Goal: Information Seeking & Learning: Learn about a topic

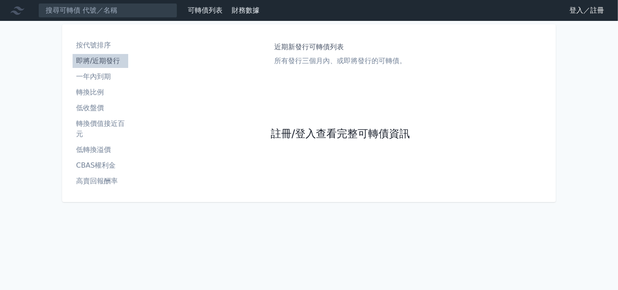
click at [349, 137] on link "註冊/登入查看完整可轉債資訊" at bounding box center [340, 134] width 139 height 14
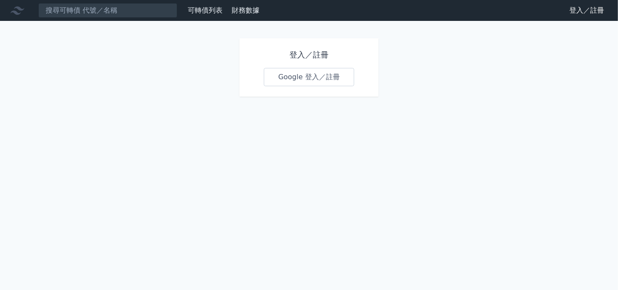
click at [323, 77] on link "Google 登入／註冊" at bounding box center [309, 77] width 90 height 18
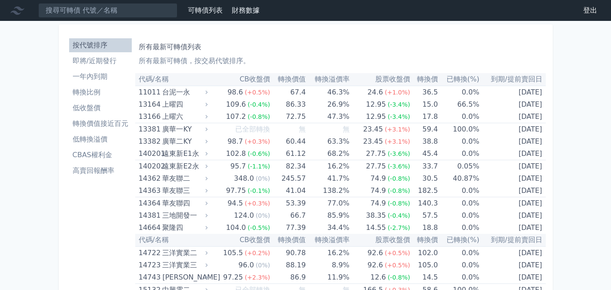
click at [97, 150] on li "CBAS權利金" at bounding box center [100, 155] width 63 height 10
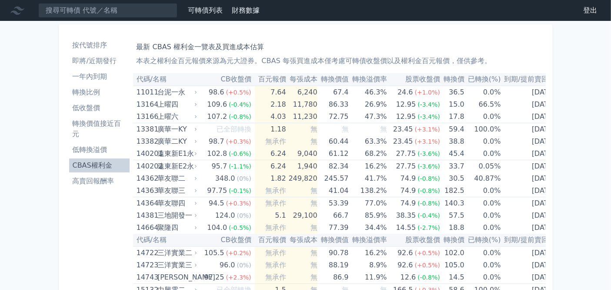
scroll to position [3447, 0]
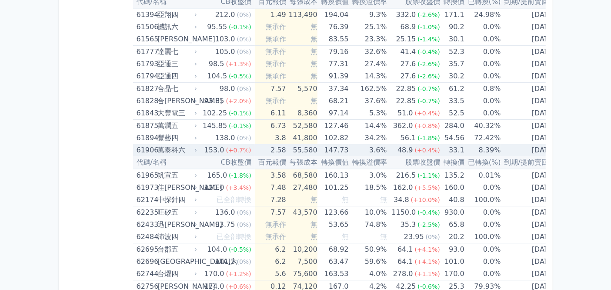
drag, startPoint x: 373, startPoint y: 146, endPoint x: 617, endPoint y: 170, distance: 245.2
click at [380, 145] on td "3.6%" at bounding box center [368, 150] width 38 height 12
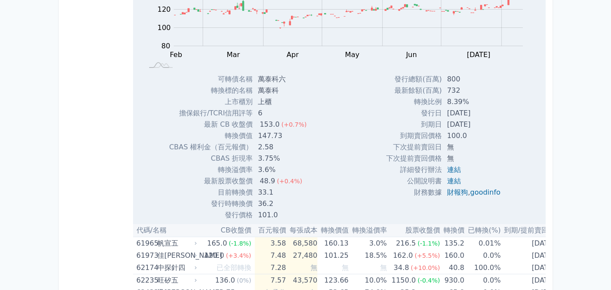
scroll to position [3544, 0]
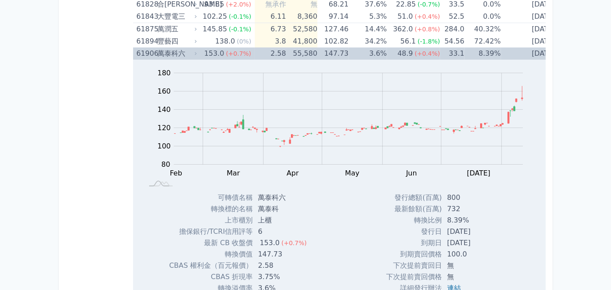
click at [233, 50] on span "(+0.7%)" at bounding box center [238, 53] width 25 height 7
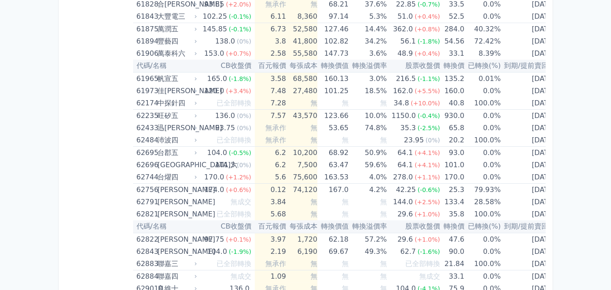
scroll to position [1192, 0]
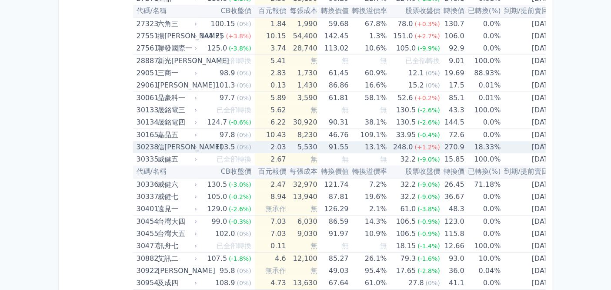
click at [446, 144] on td "270.9" at bounding box center [452, 147] width 24 height 12
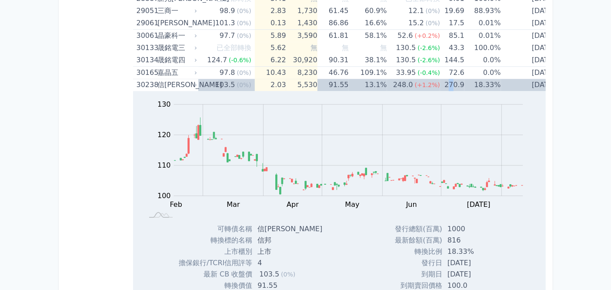
scroll to position [1240, 0]
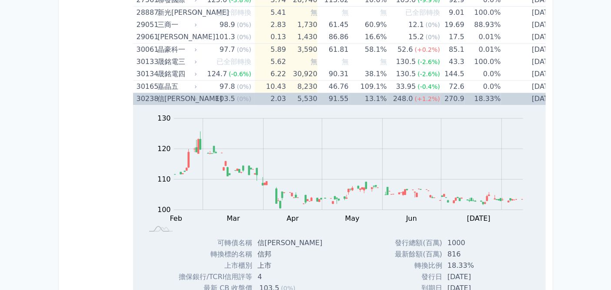
click at [368, 97] on td "13.1%" at bounding box center [368, 99] width 38 height 12
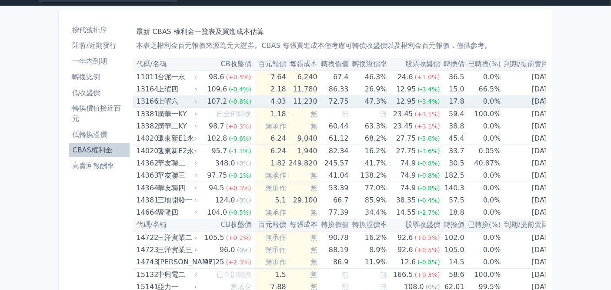
scroll to position [0, 0]
